Goal: Transaction & Acquisition: Obtain resource

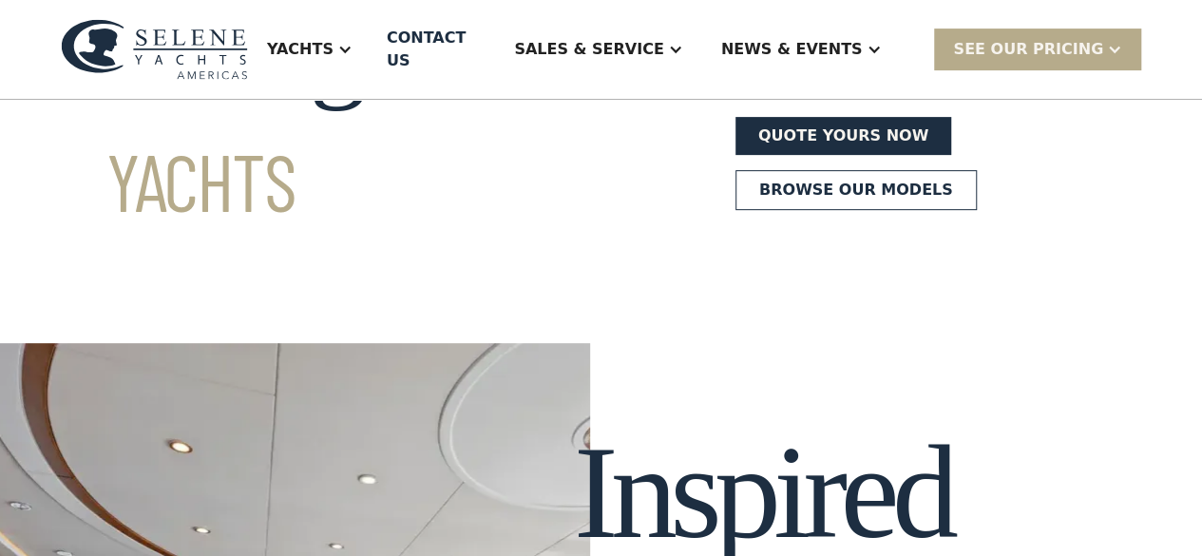
scroll to position [23, 0]
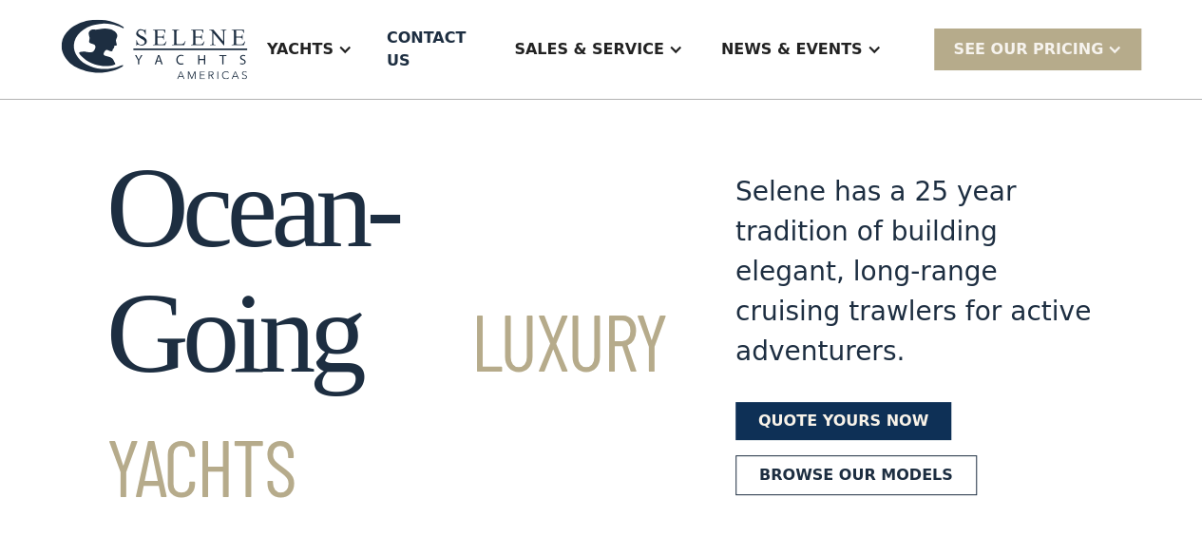
click at [794, 406] on link "Quote yours now" at bounding box center [844, 421] width 216 height 38
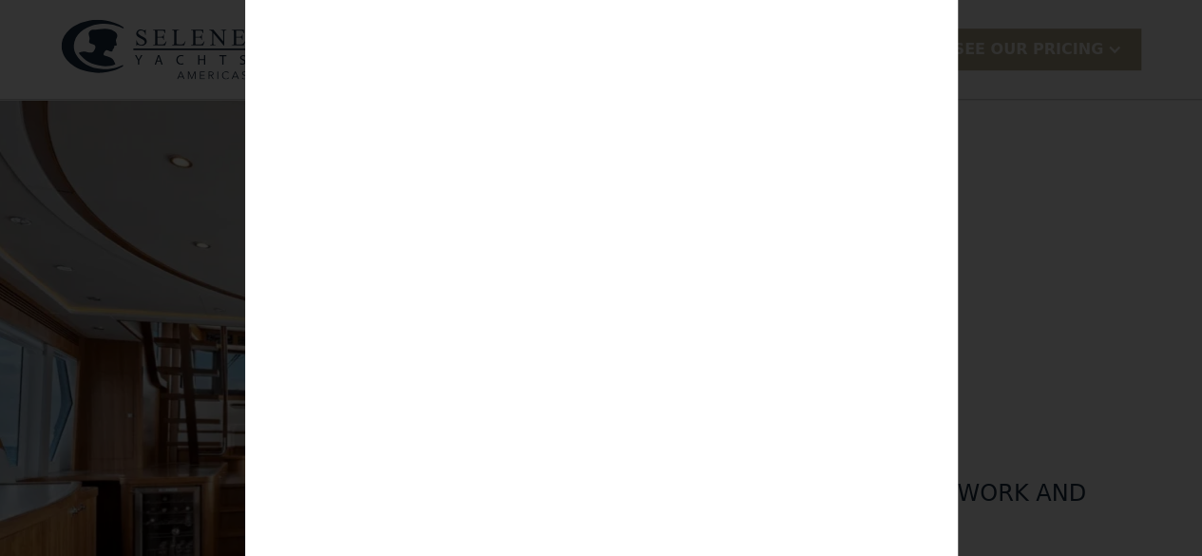
scroll to position [118, 0]
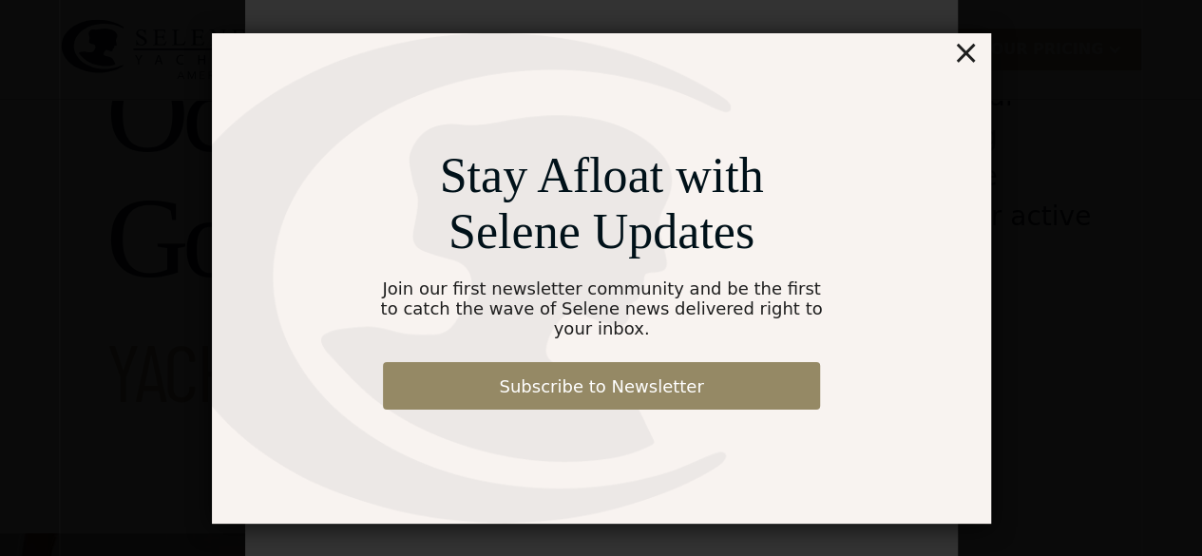
click at [966, 66] on div "×" at bounding box center [965, 52] width 28 height 38
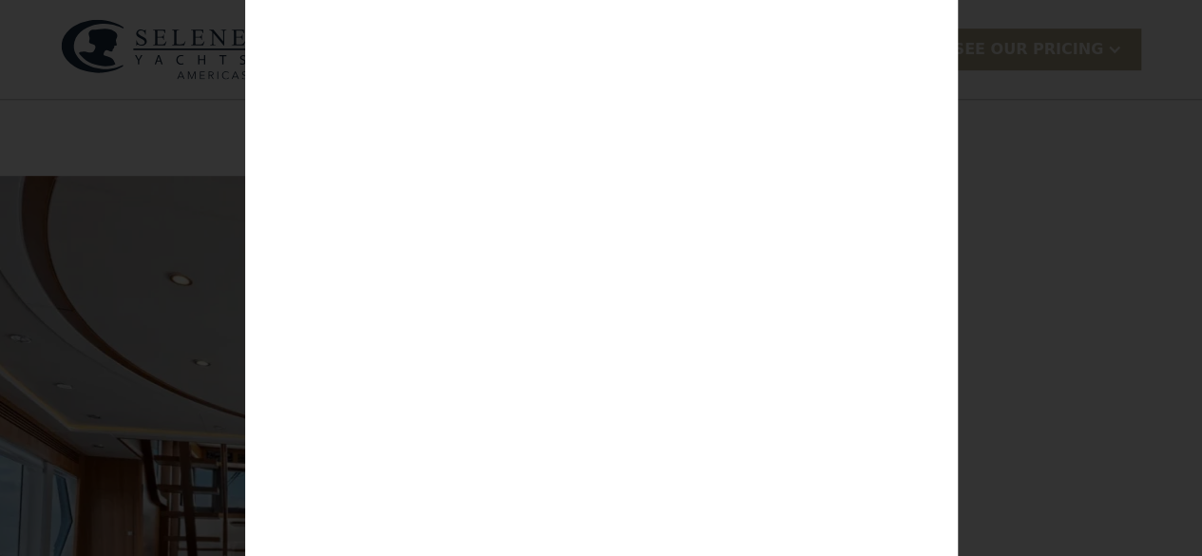
scroll to position [34, 0]
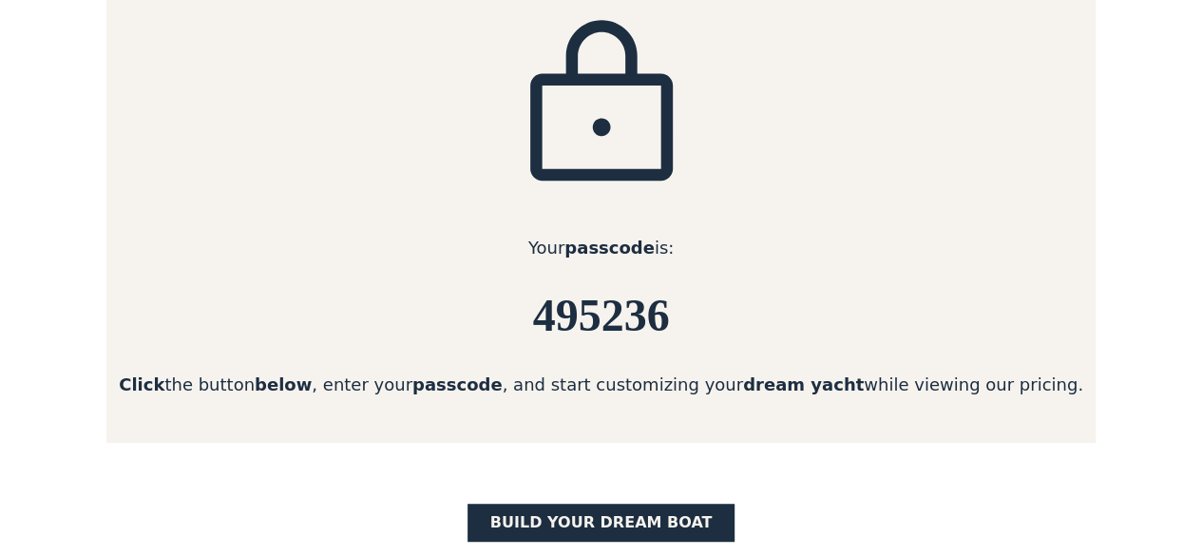
scroll to position [285, 0]
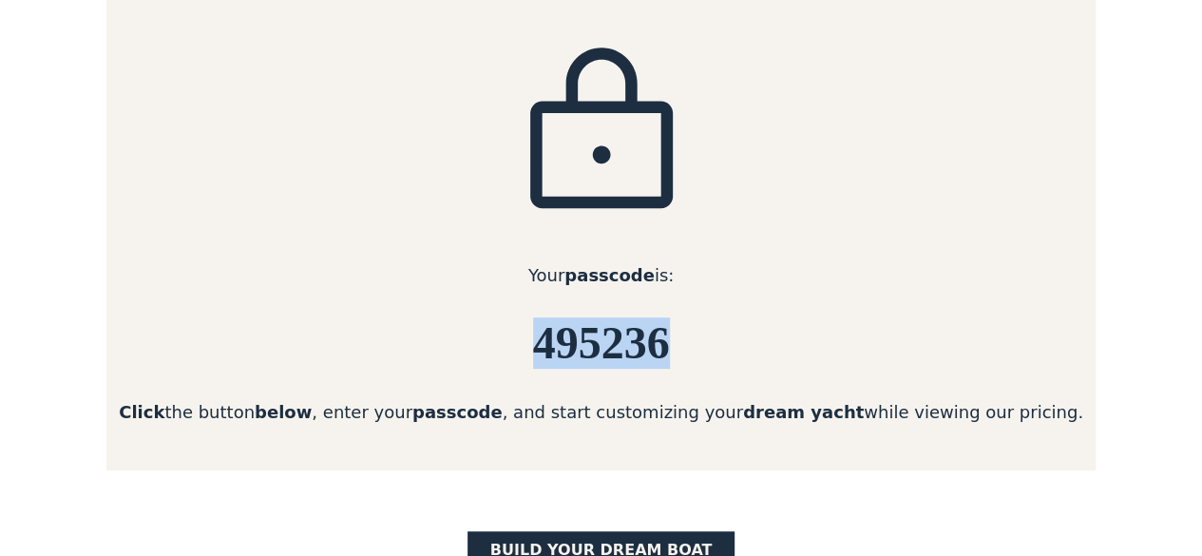
drag, startPoint x: 534, startPoint y: 353, endPoint x: 675, endPoint y: 343, distance: 141.0
click at [675, 343] on h6 "495236" at bounding box center [600, 343] width 989 height 50
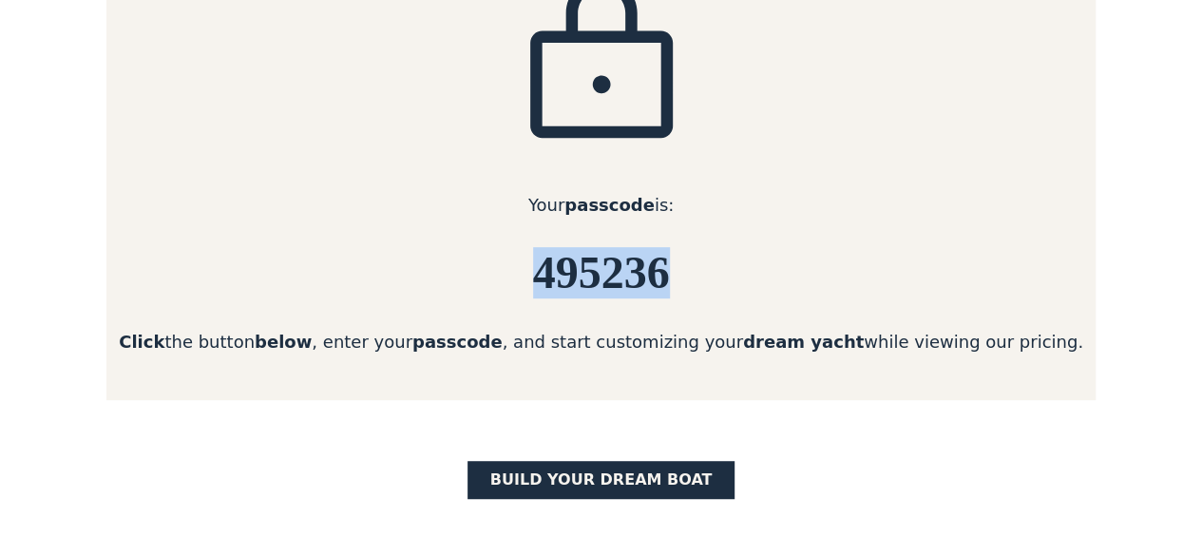
scroll to position [380, 0]
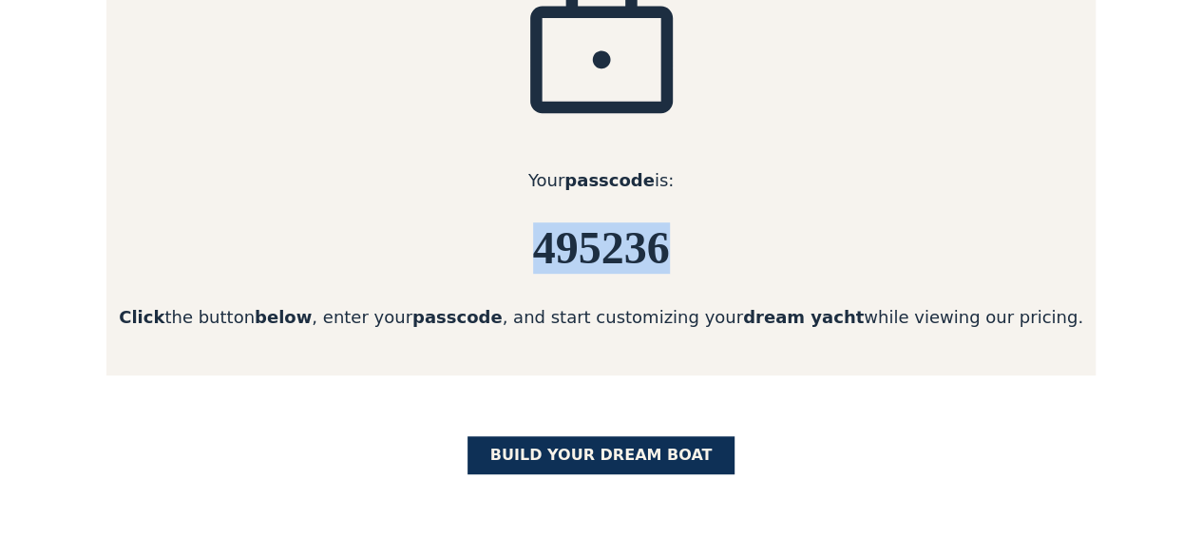
click at [622, 464] on link "BUILD yOUR dream boat" at bounding box center [602, 455] width 268 height 38
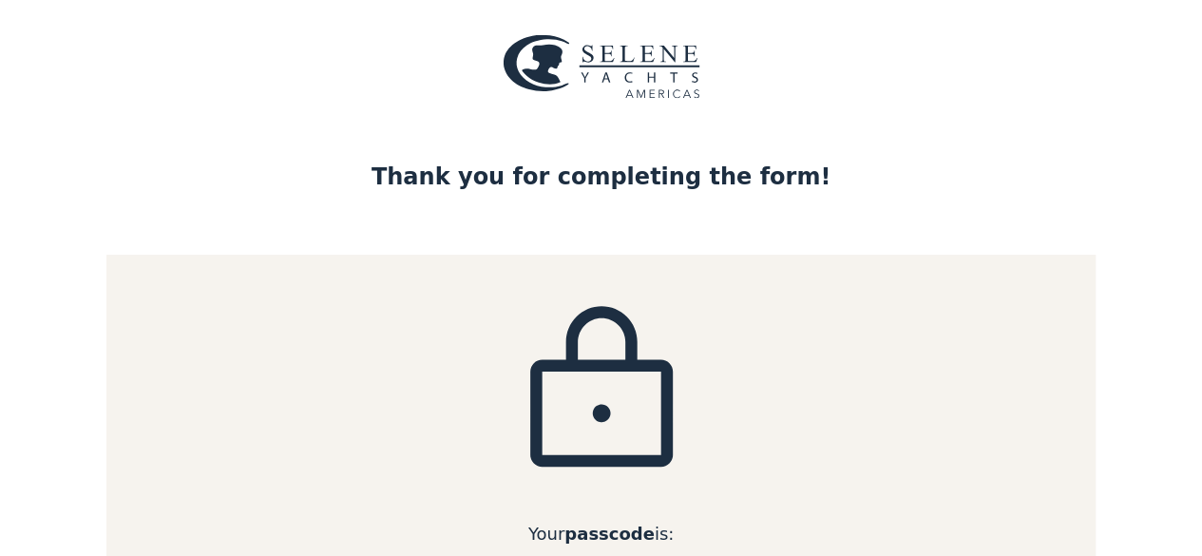
scroll to position [0, 0]
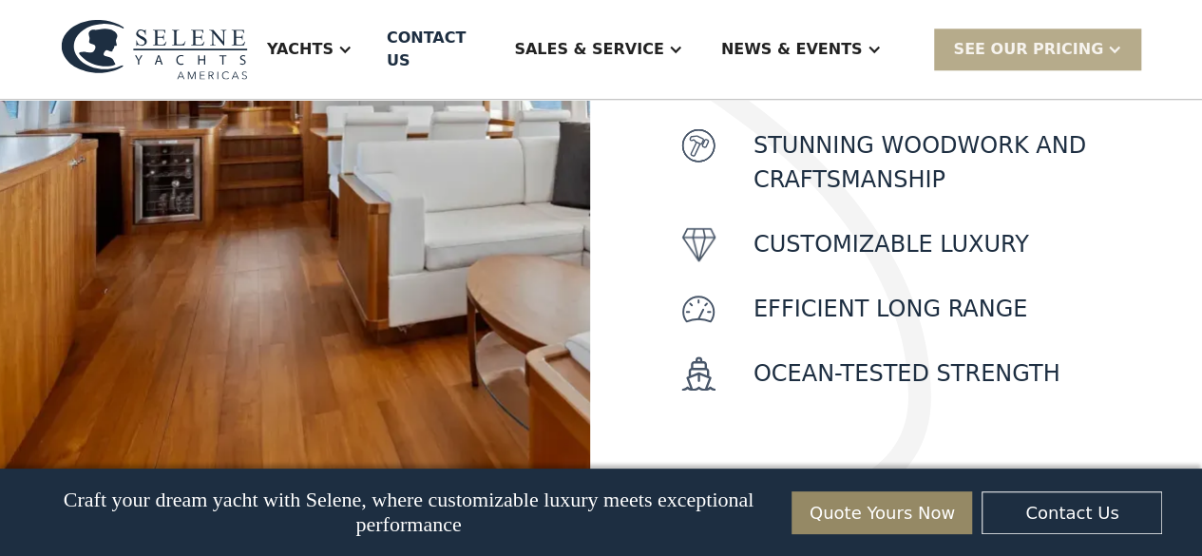
scroll to position [943, 0]
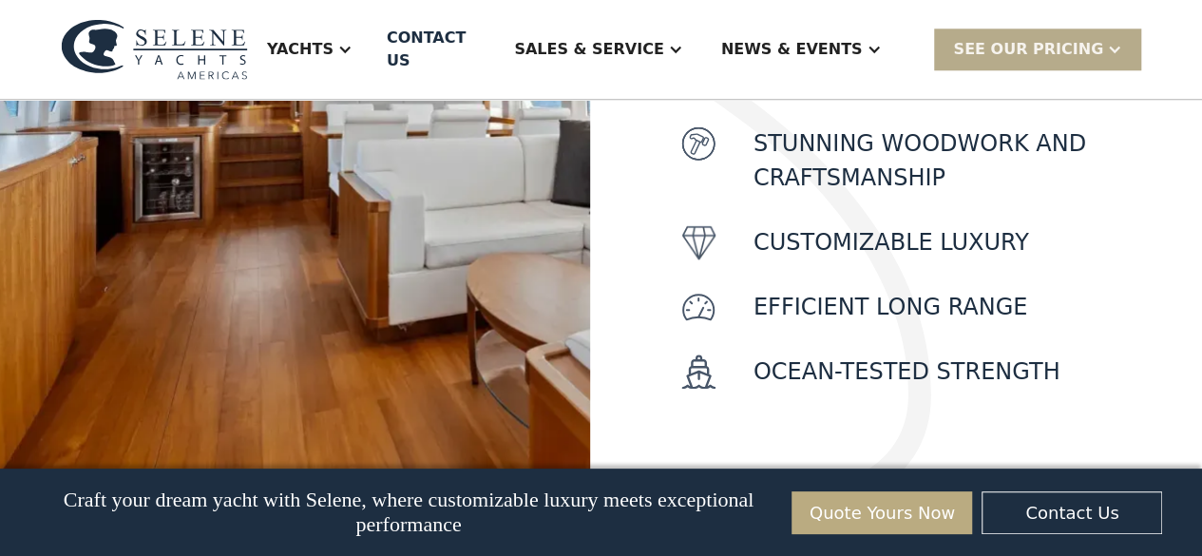
click at [869, 503] on link "Quote Yours Now" at bounding box center [882, 512] width 181 height 43
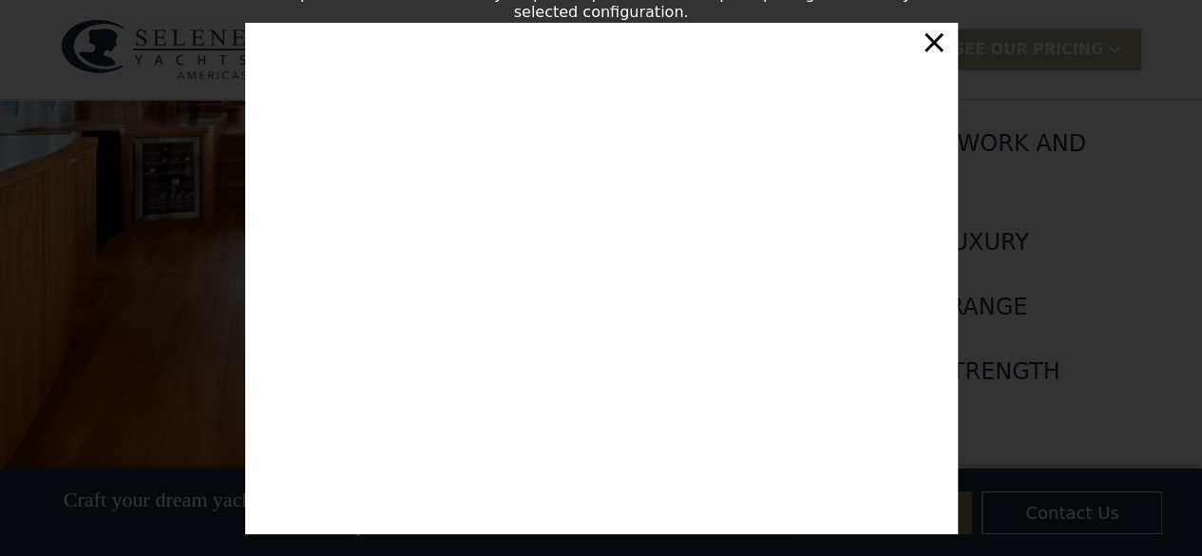
scroll to position [1038, 0]
